Goal: Information Seeking & Learning: Learn about a topic

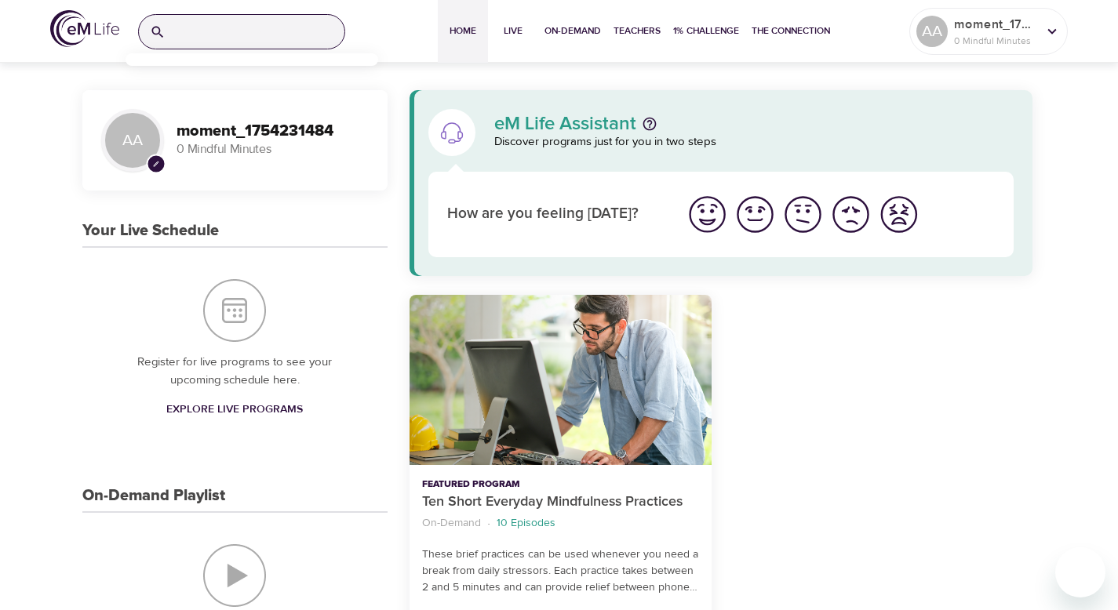
click at [291, 30] on input "search" at bounding box center [258, 32] width 173 height 34
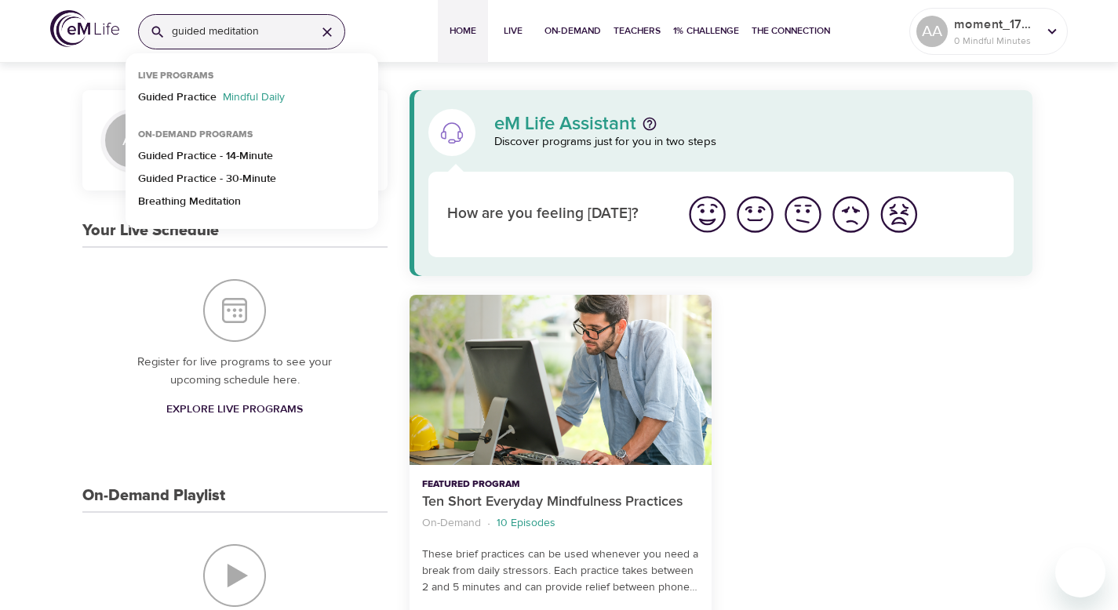
type input "guided meditation"
click at [934, 328] on div at bounding box center [881, 484] width 321 height 396
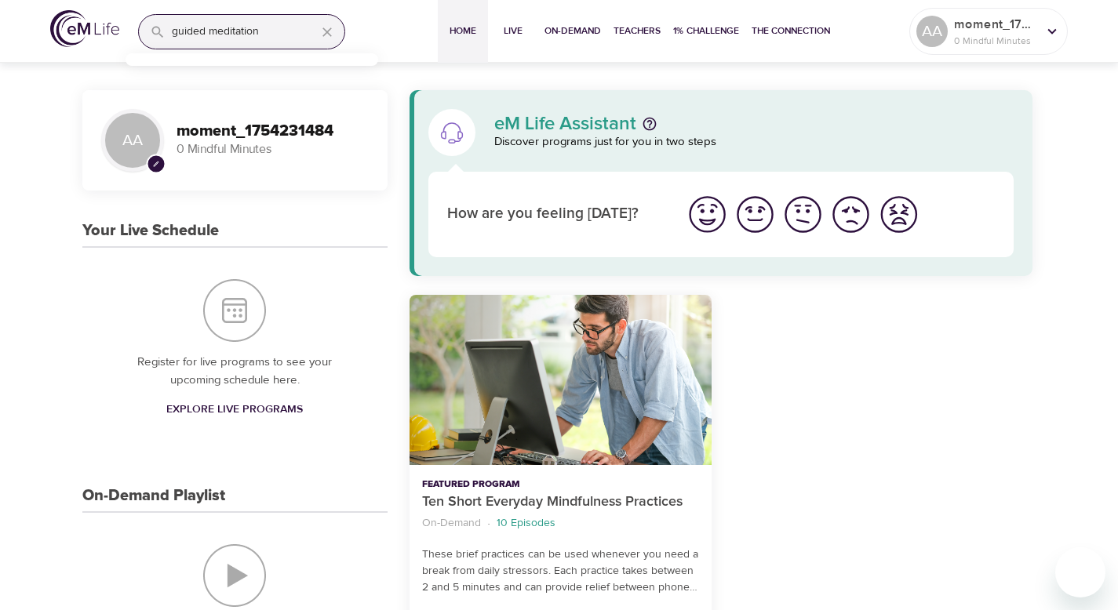
click at [282, 42] on input "guided meditation" at bounding box center [238, 32] width 132 height 34
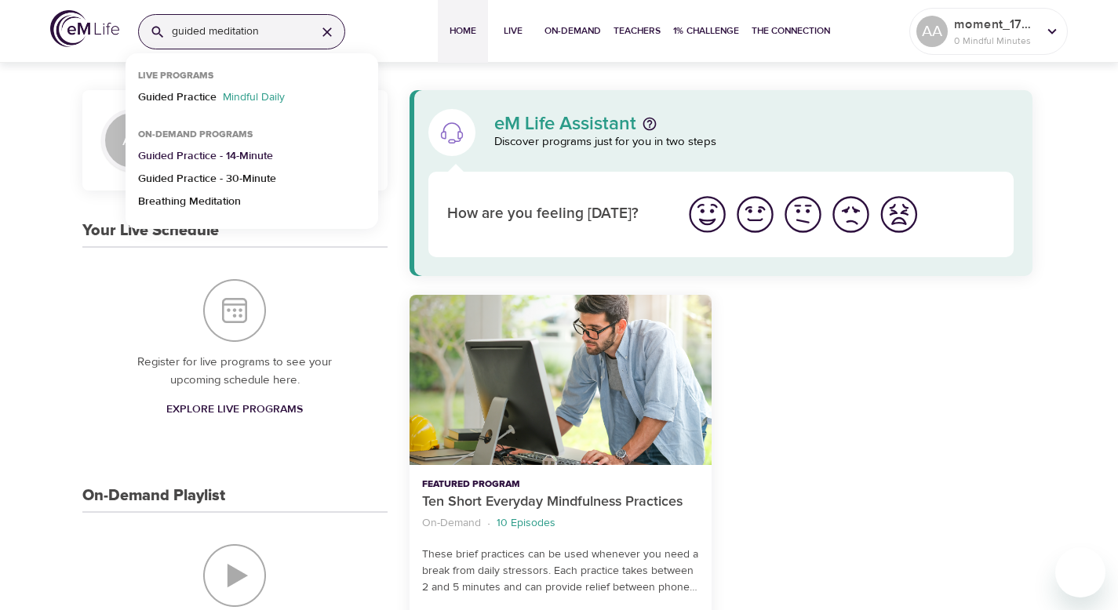
click at [268, 153] on p "Guided Practice - 14-Minute" at bounding box center [205, 159] width 135 height 23
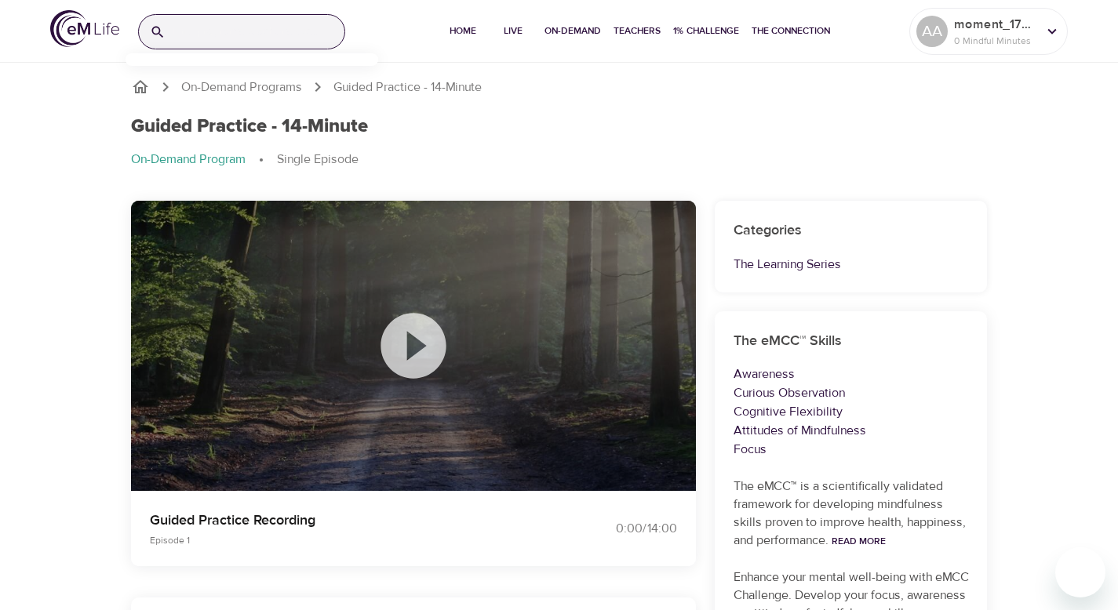
click at [207, 16] on input "search" at bounding box center [258, 32] width 173 height 34
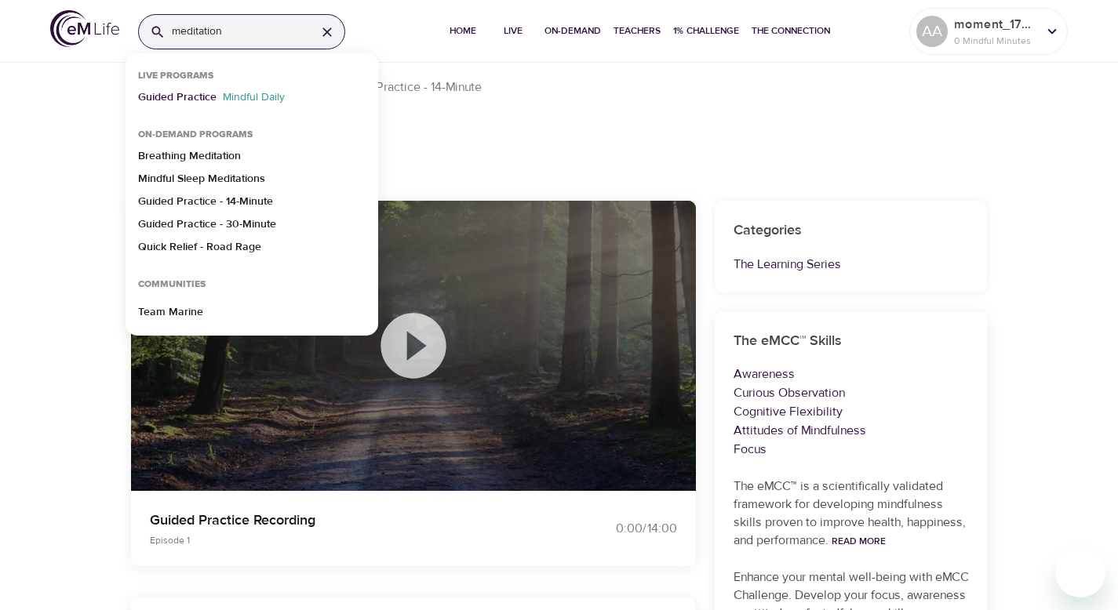
type input "meditation"
click at [190, 104] on p "Guided Practice" at bounding box center [177, 100] width 78 height 23
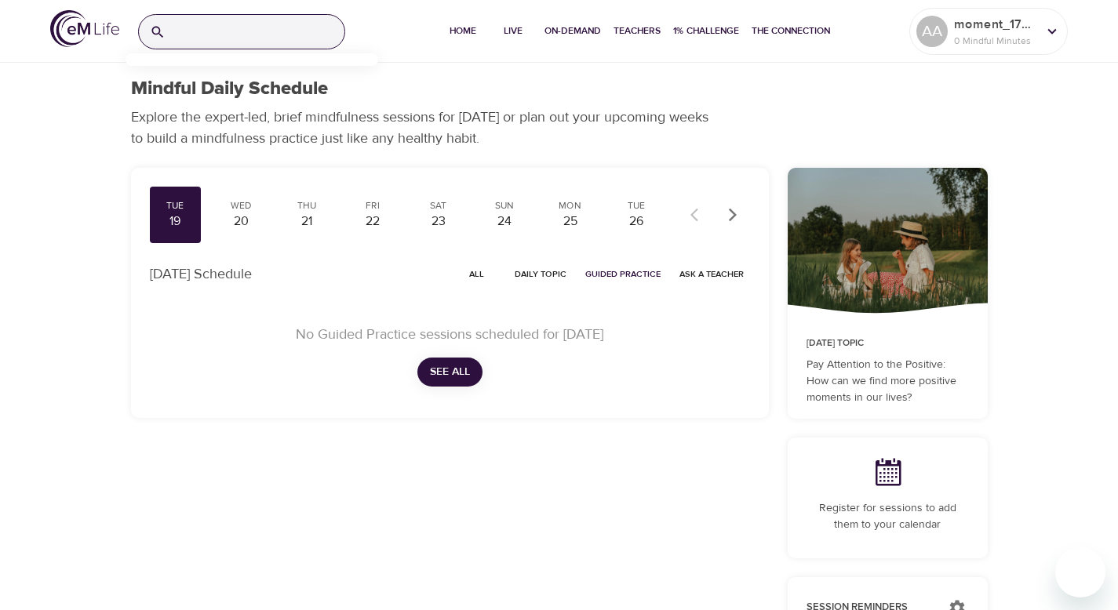
click at [260, 30] on input "search" at bounding box center [258, 32] width 173 height 34
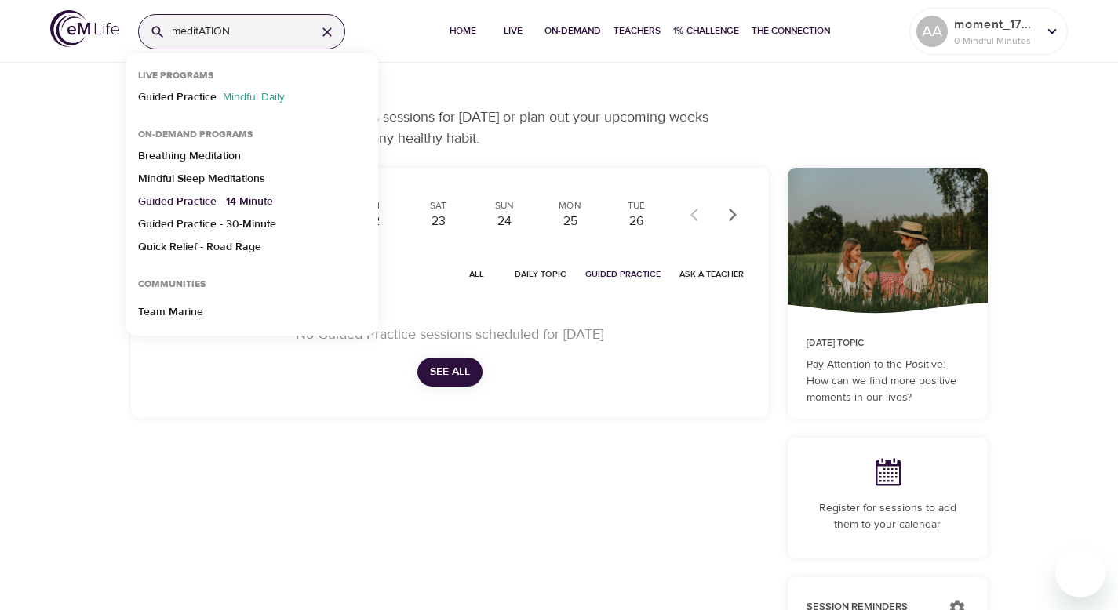
type input "meditATION"
click at [262, 198] on p "Guided Practice - 14-Minute" at bounding box center [205, 205] width 135 height 23
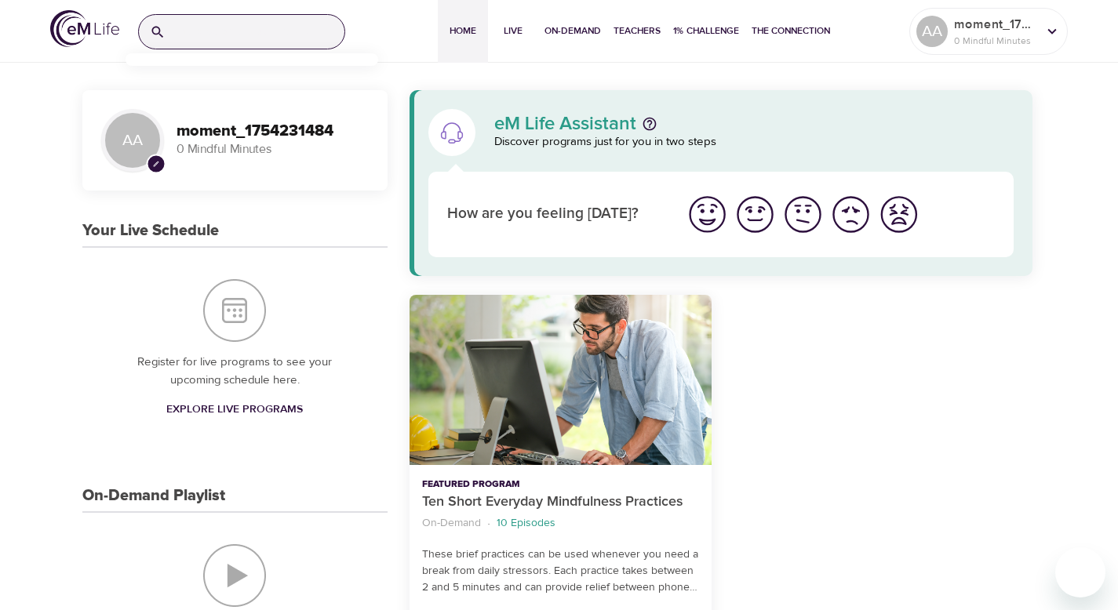
click at [271, 31] on input "search" at bounding box center [258, 32] width 173 height 34
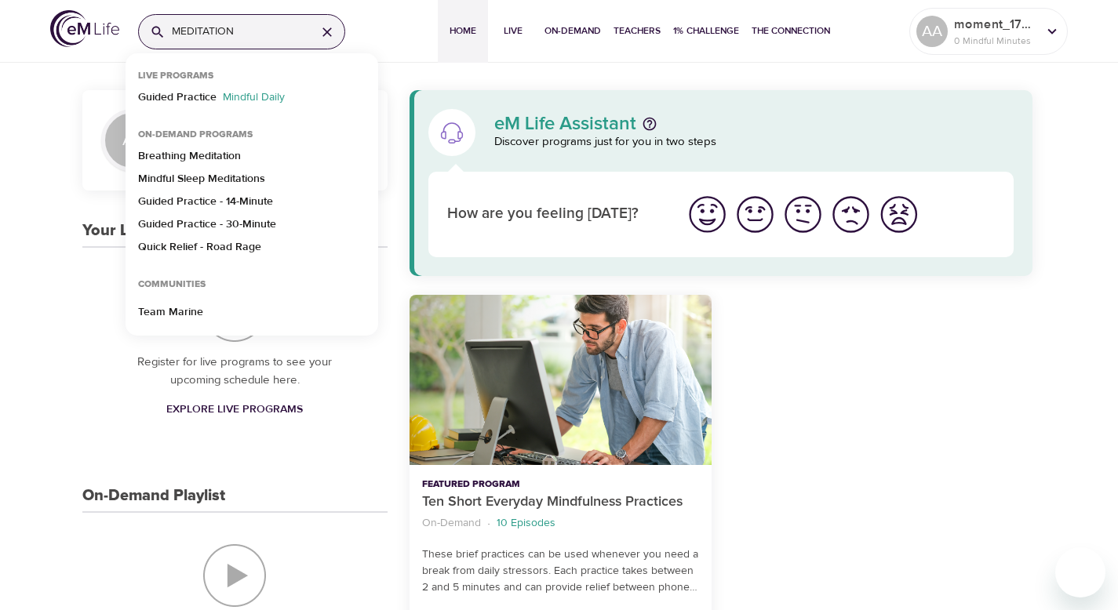
click at [791, 482] on div at bounding box center [881, 484] width 321 height 396
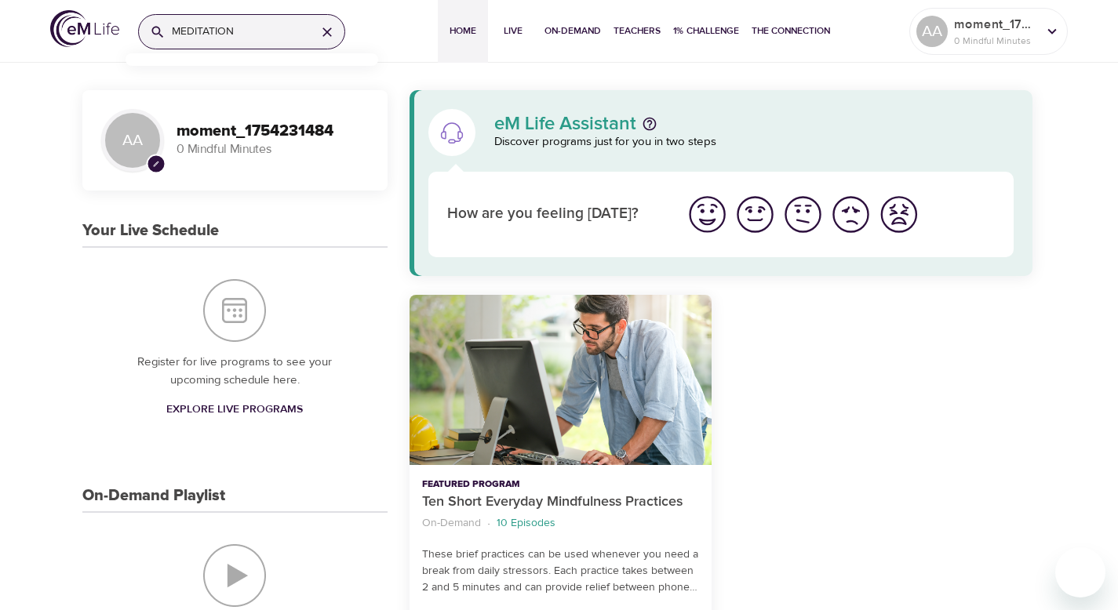
click at [172, 35] on input "MEDITATION" at bounding box center [238, 32] width 132 height 34
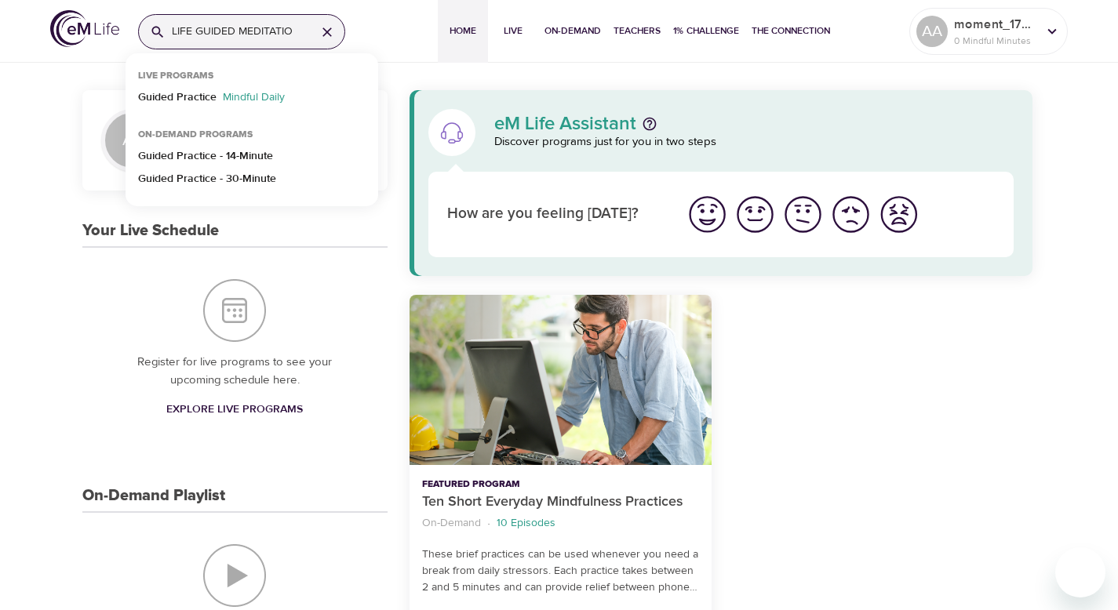
click at [198, 35] on input "LIFE GUIDED MEDITATION" at bounding box center [238, 32] width 132 height 34
click at [239, 34] on input "LIFE GUIDED MEDITATION" at bounding box center [238, 32] width 132 height 34
click at [256, 31] on input "LIFE GUIDED MEDITATION" at bounding box center [238, 32] width 132 height 34
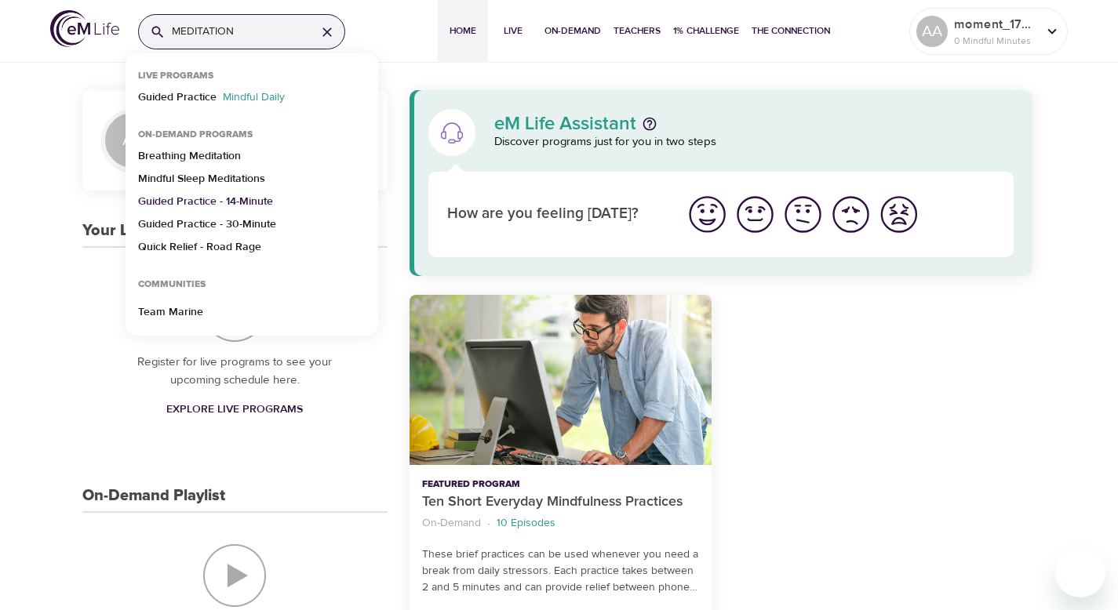
type input "MEDITATION"
click at [258, 195] on p "Guided Practice - 14-Minute" at bounding box center [205, 205] width 135 height 23
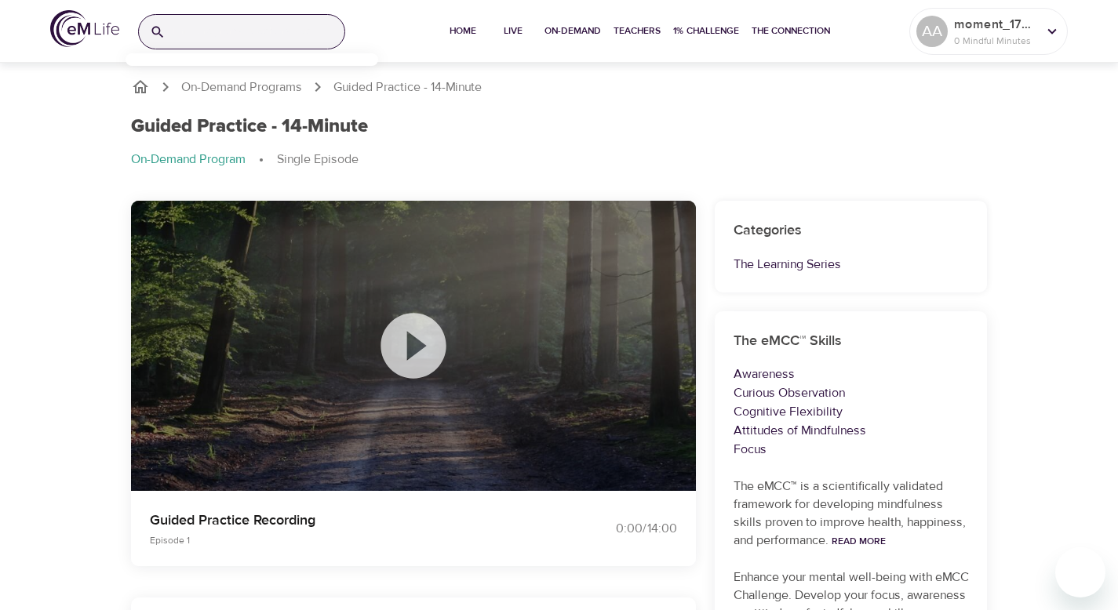
click at [243, 30] on input "search" at bounding box center [258, 32] width 173 height 34
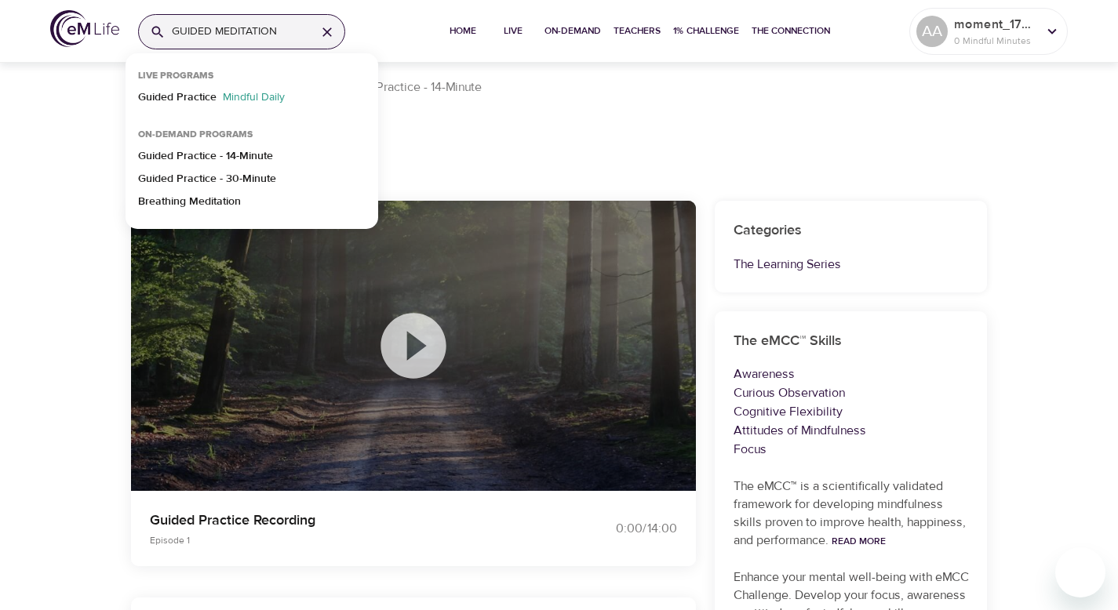
type input "GUIDED MEDITATION"
click at [506, 132] on div "Guided Practice - 14-Minute" at bounding box center [559, 126] width 857 height 23
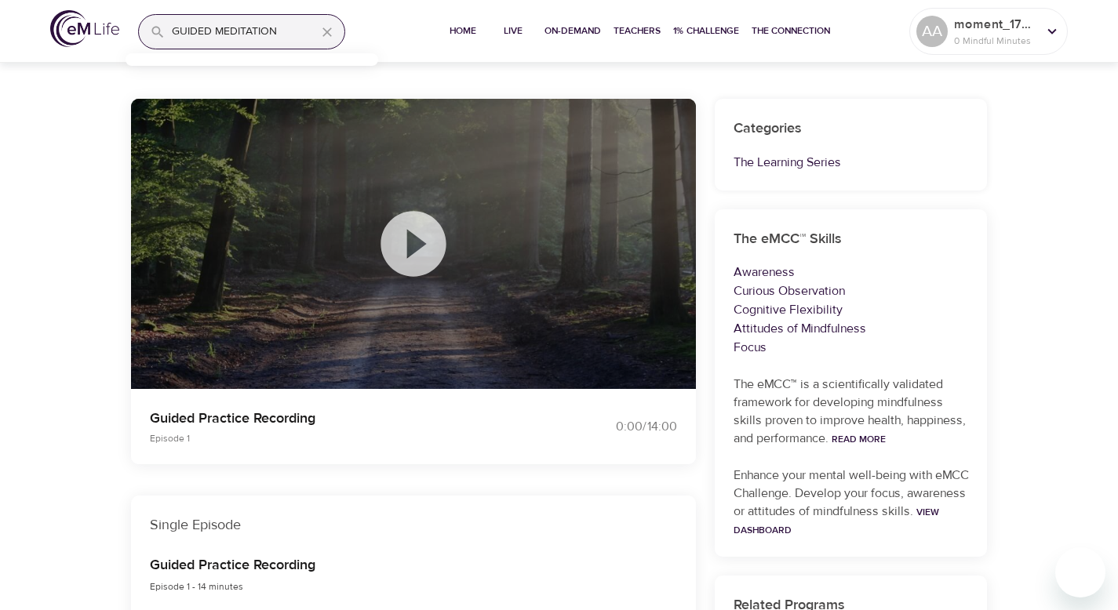
scroll to position [103, 0]
click at [865, 434] on link "Read More" at bounding box center [859, 438] width 54 height 13
